Goal: Information Seeking & Learning: Find specific fact

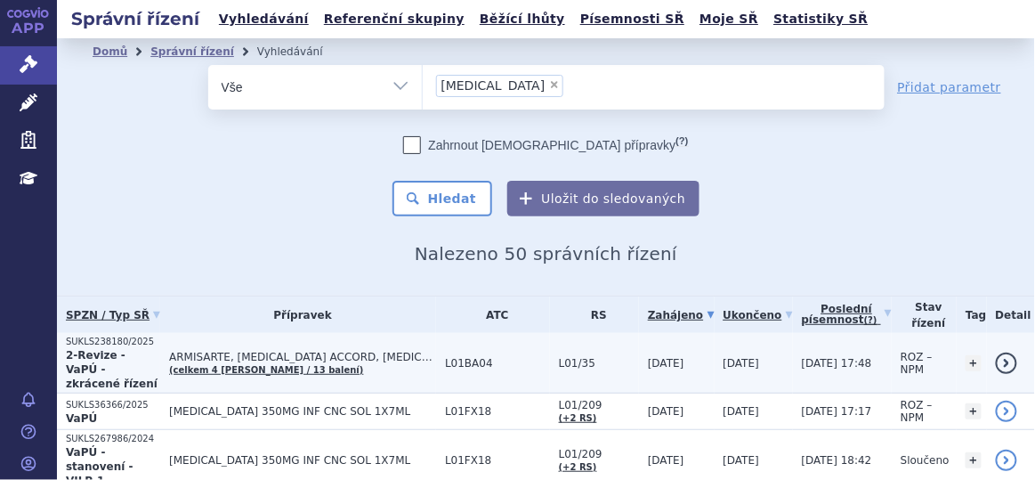
click at [471, 357] on span "L01BA04" at bounding box center [497, 363] width 105 height 12
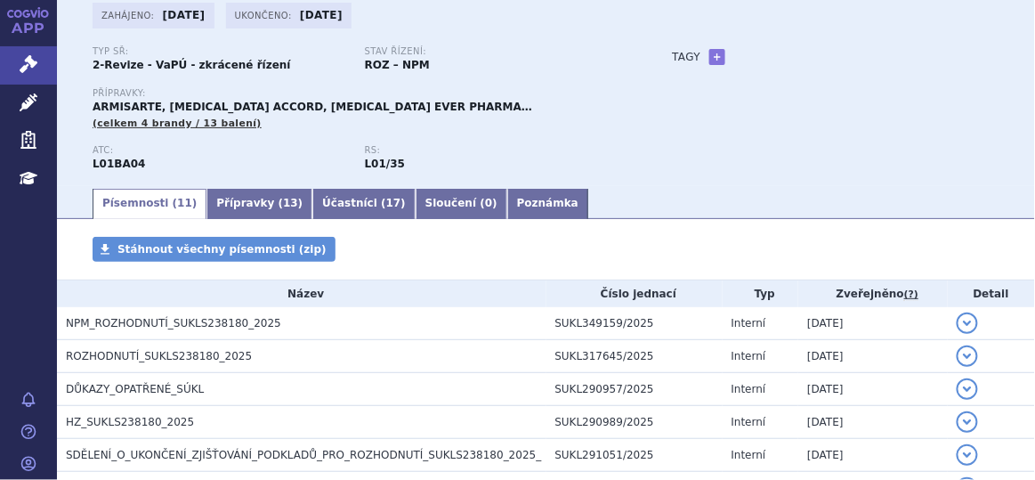
scroll to position [92, 0]
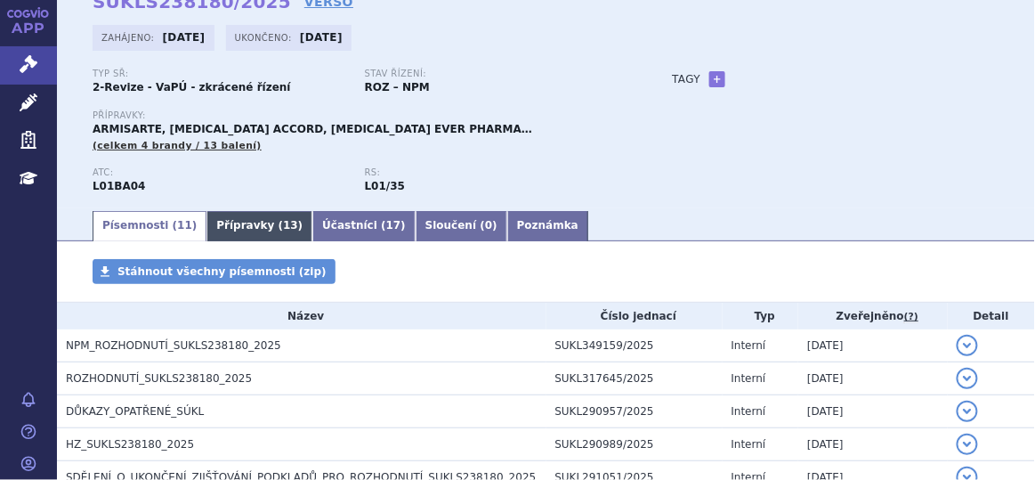
click at [228, 228] on link "Přípravky ( 13 )" at bounding box center [259, 226] width 106 height 30
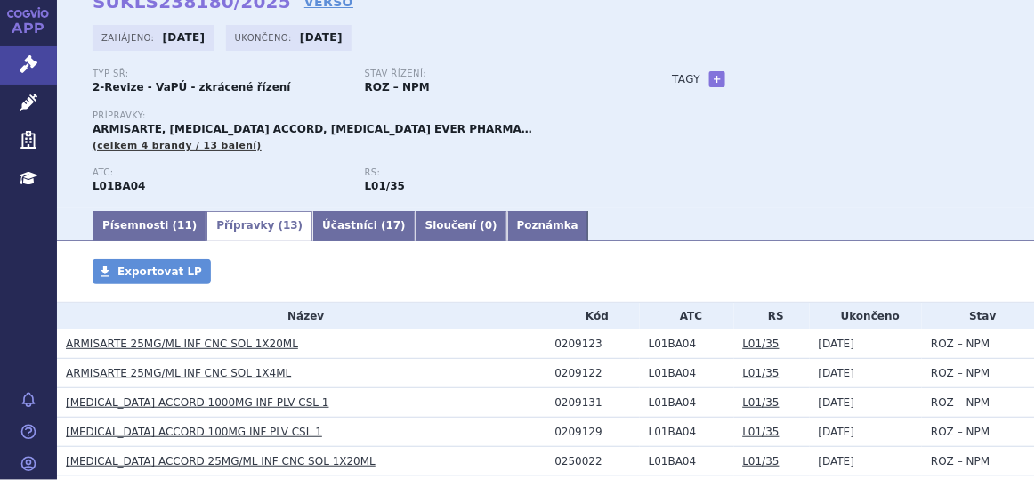
click at [168, 344] on link "ARMISARTE 25MG/ML INF CNC SOL 1X20ML" at bounding box center [182, 343] width 232 height 12
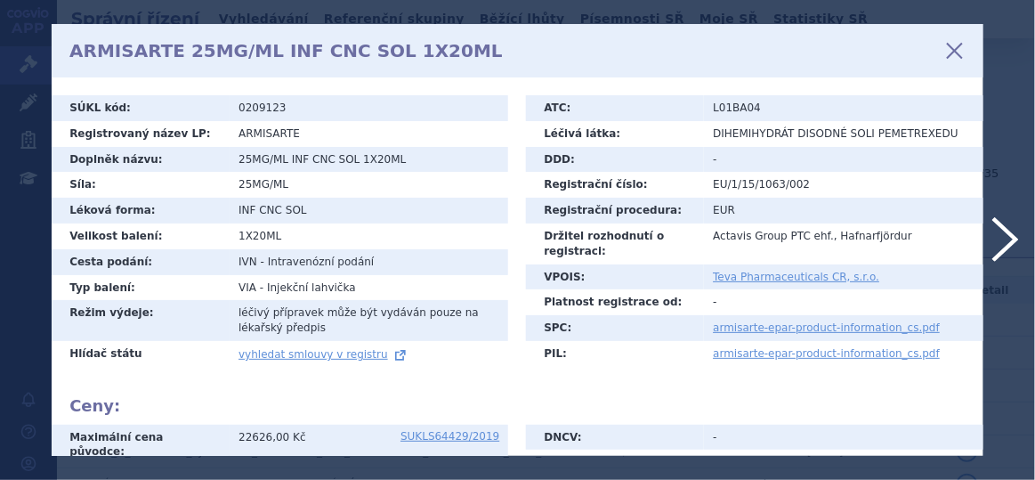
click at [948, 43] on icon at bounding box center [955, 51] width 30 height 30
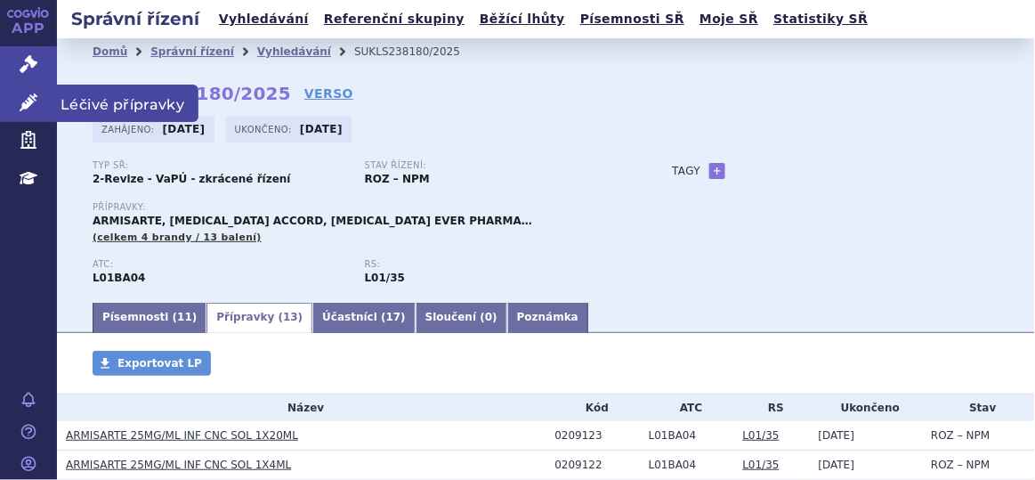
click at [20, 90] on link "Léčivé přípravky" at bounding box center [28, 103] width 57 height 37
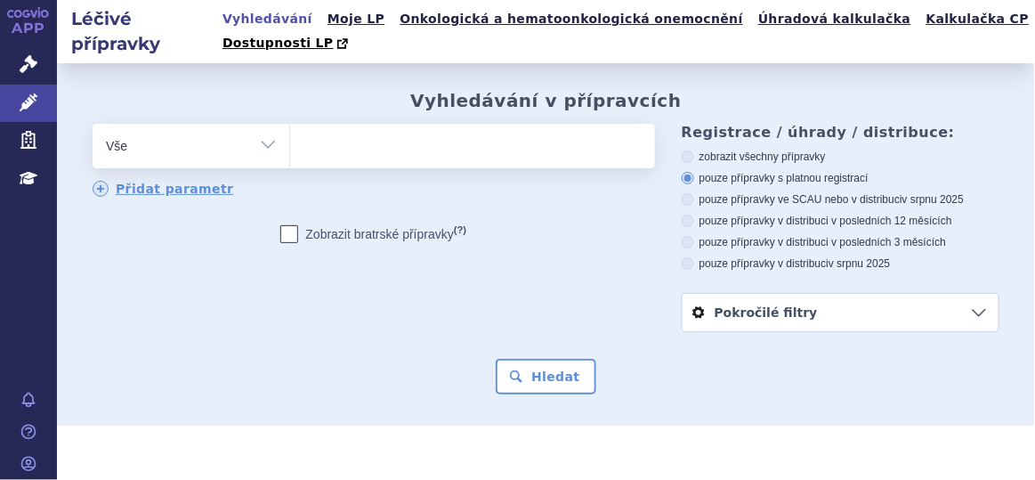
click at [367, 163] on span at bounding box center [470, 146] width 360 height 45
click at [290, 163] on select at bounding box center [289, 145] width 1 height 45
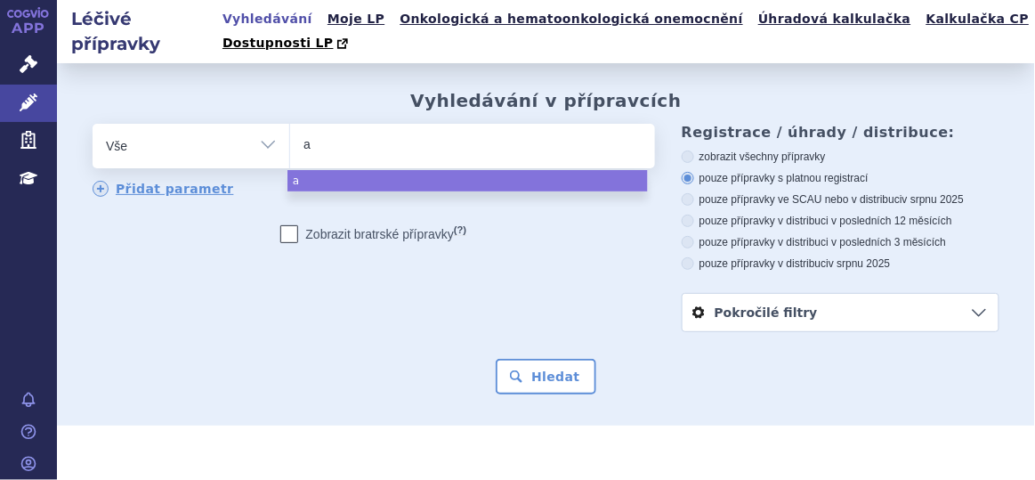
type input "ar"
type input "armi"
type input "armisa"
type input "armisart"
type input "armisarte"
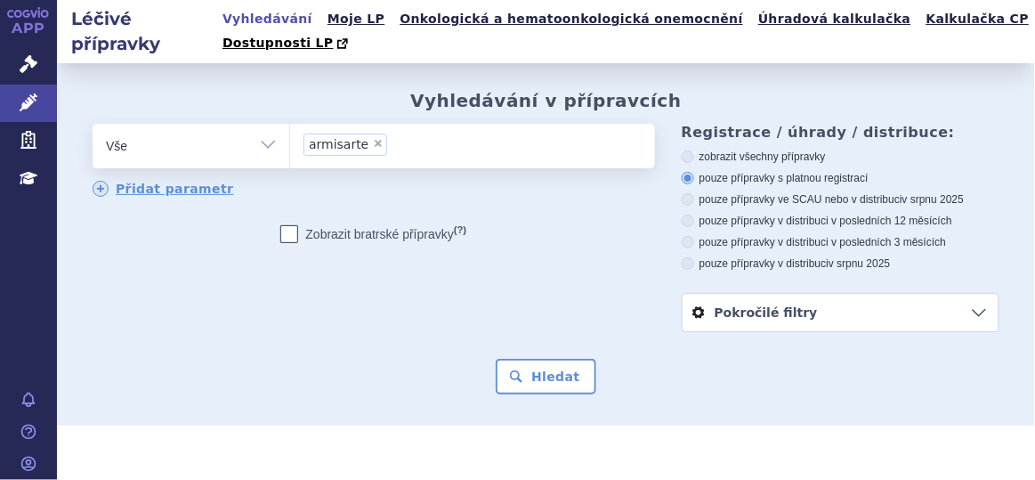
select select "armisarte"
click at [563, 384] on button "Hledat" at bounding box center [546, 377] width 101 height 36
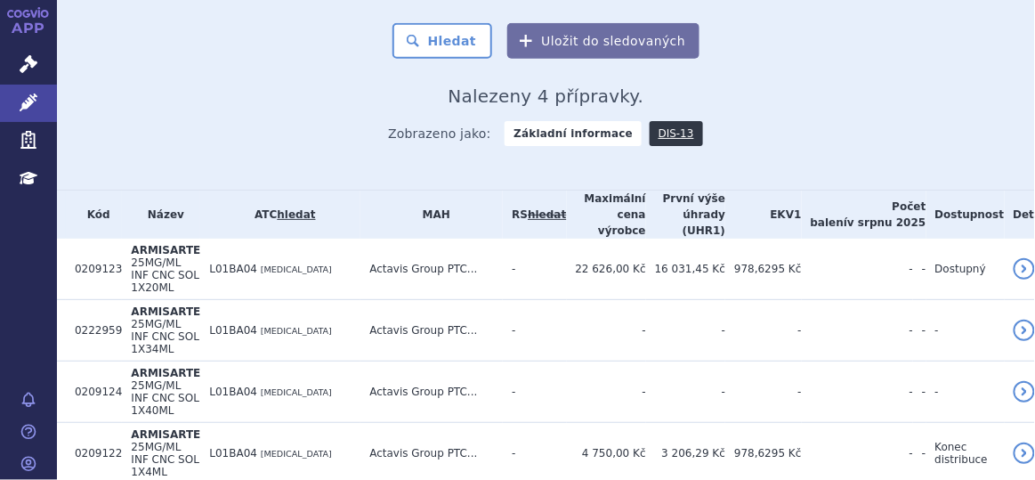
scroll to position [344, 0]
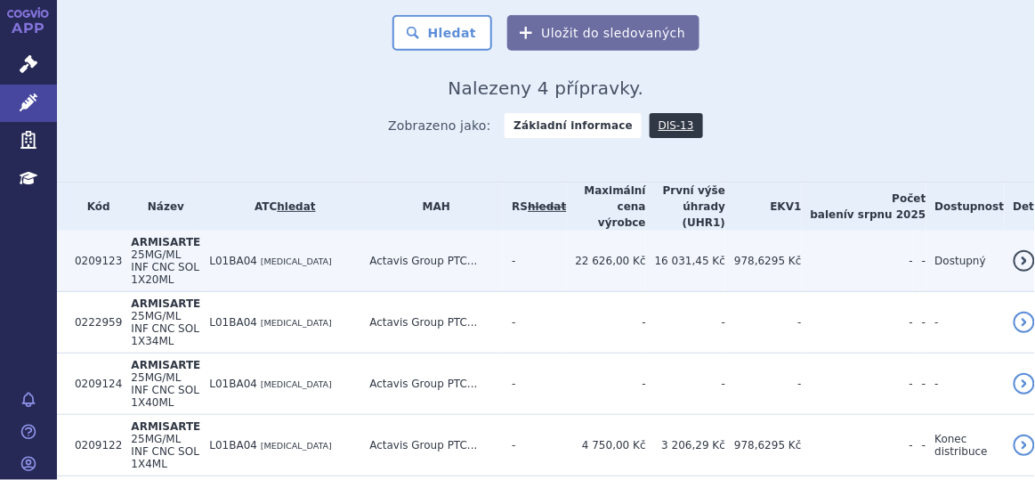
click at [503, 251] on td "Actavis Group PTC..." at bounding box center [431, 261] width 142 height 61
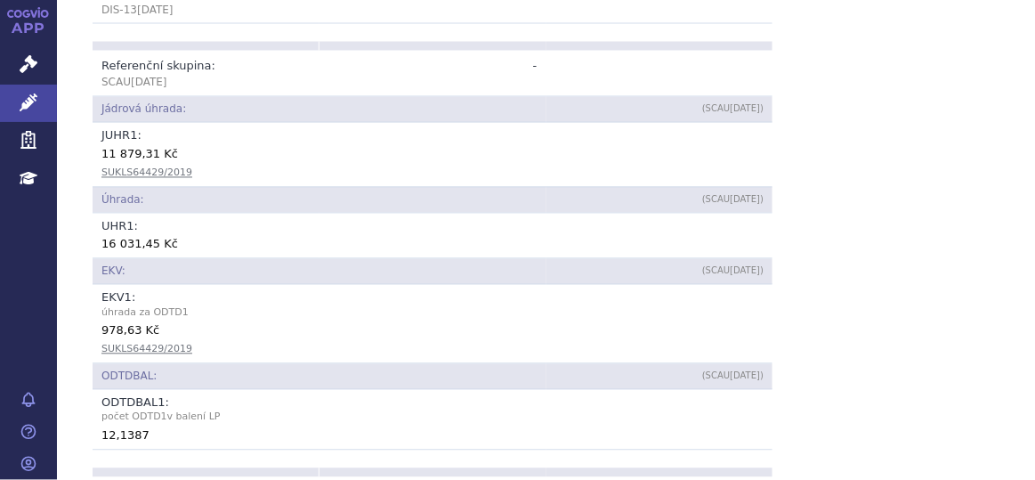
scroll to position [777, 0]
